Goal: Task Accomplishment & Management: Use online tool/utility

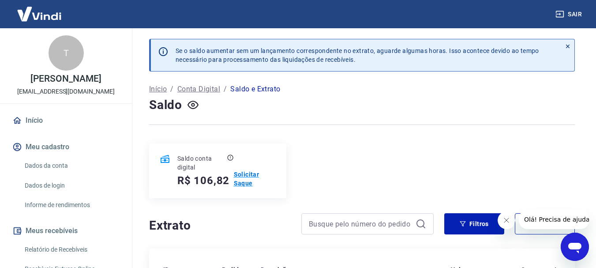
click at [252, 174] on p "Solicitar Saque" at bounding box center [255, 179] width 42 height 18
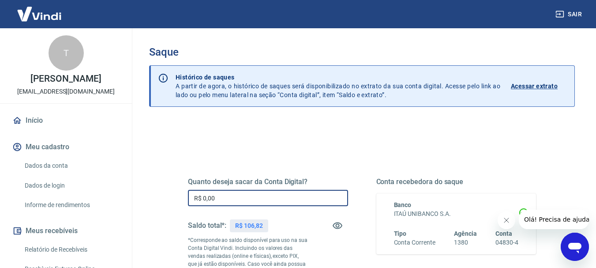
click at [251, 195] on input "R$ 0,00" at bounding box center [268, 198] width 160 height 16
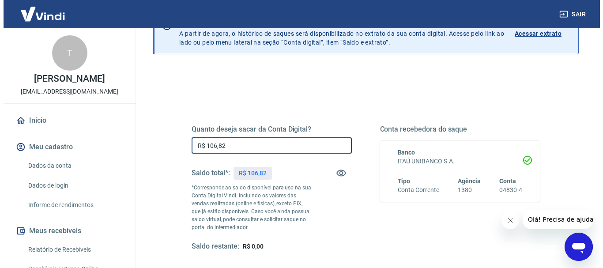
scroll to position [132, 0]
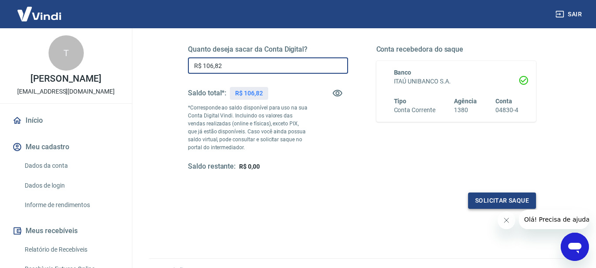
type input "R$ 106,82"
click at [501, 194] on button "Solicitar saque" at bounding box center [502, 200] width 68 height 16
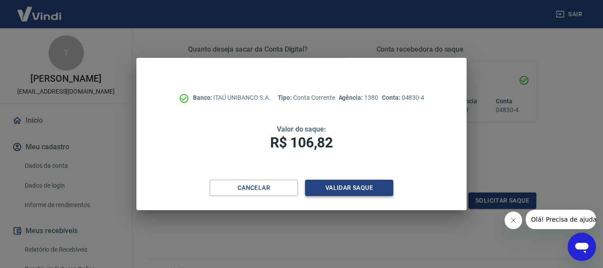
click at [330, 191] on button "Validar saque" at bounding box center [349, 188] width 88 height 16
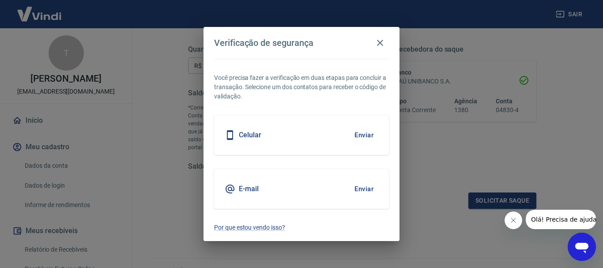
click at [370, 191] on button "Enviar" at bounding box center [363, 189] width 29 height 19
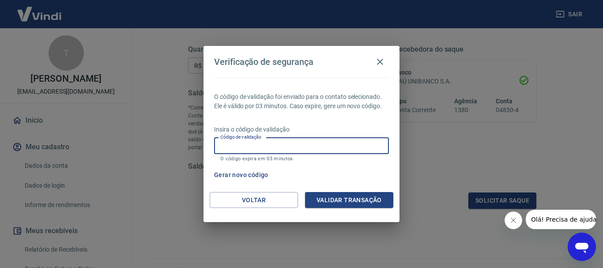
click at [298, 145] on input "Código de validação" at bounding box center [301, 146] width 175 height 16
paste input "930952"
click at [340, 201] on button "Validar transação" at bounding box center [349, 200] width 88 height 16
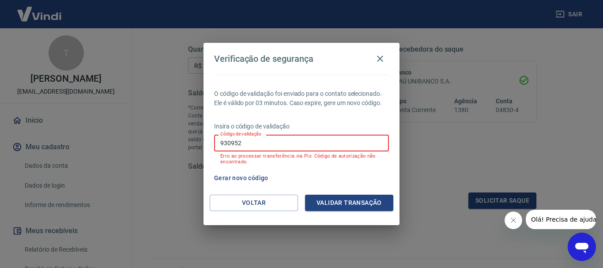
drag, startPoint x: 256, startPoint y: 138, endPoint x: 65, endPoint y: 142, distance: 190.6
click at [65, 142] on div "Verificação de segurança O código de validação foi enviado para o contato selec…" at bounding box center [301, 134] width 603 height 268
paste input "470720"
type input "470720"
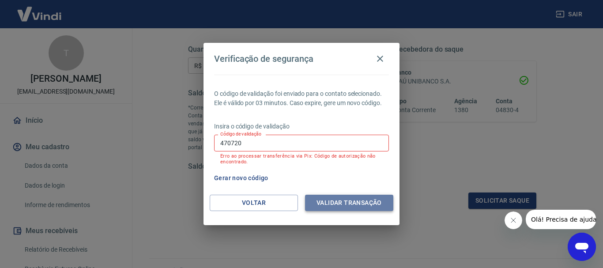
click at [322, 207] on button "Validar transação" at bounding box center [349, 203] width 88 height 16
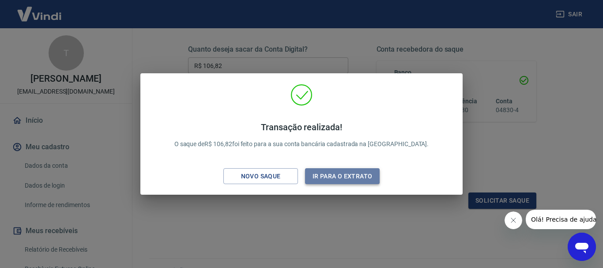
click at [325, 178] on button "Ir para o extrato" at bounding box center [342, 176] width 75 height 16
